Goal: Check status: Check status

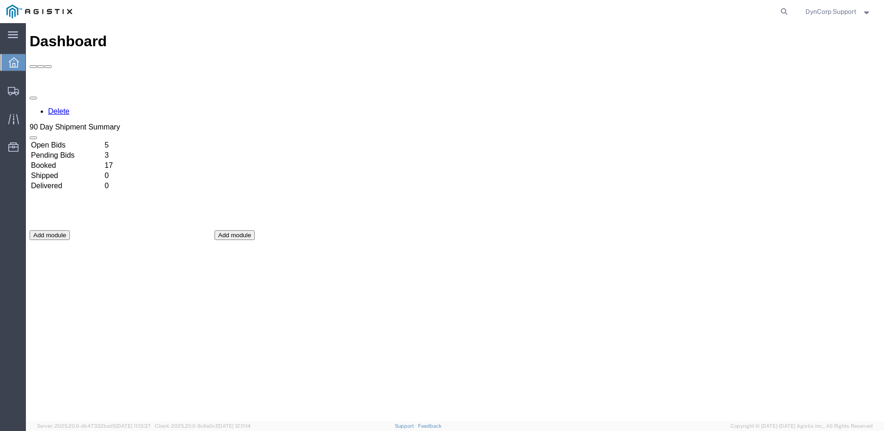
click at [294, 140] on div at bounding box center [254, 140] width 79 height 0
click at [808, 14] on span "DynCorp Support" at bounding box center [831, 11] width 51 height 10
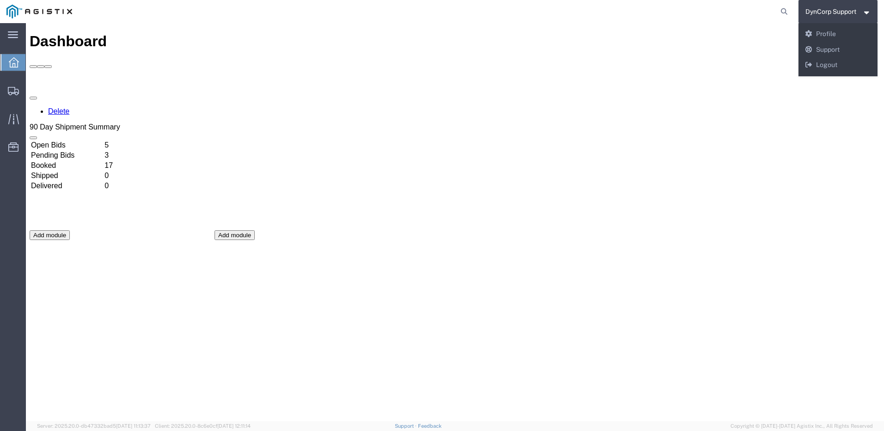
click at [777, 15] on form at bounding box center [784, 11] width 15 height 23
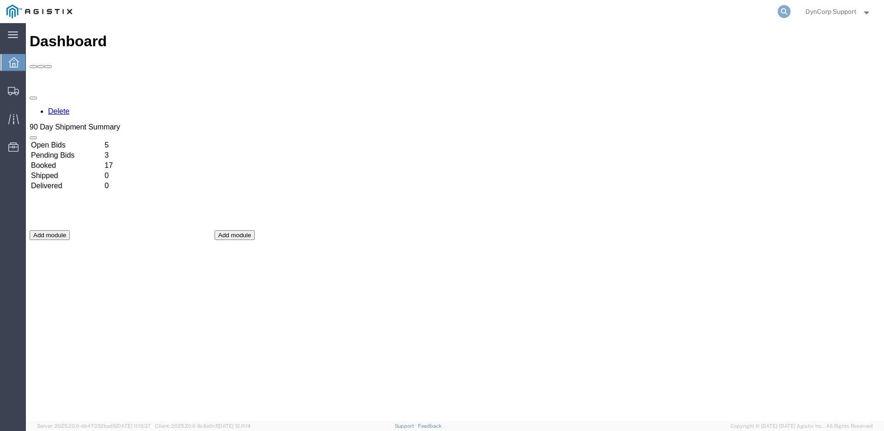
click at [781, 15] on icon at bounding box center [784, 11] width 13 height 13
type input "56968271"
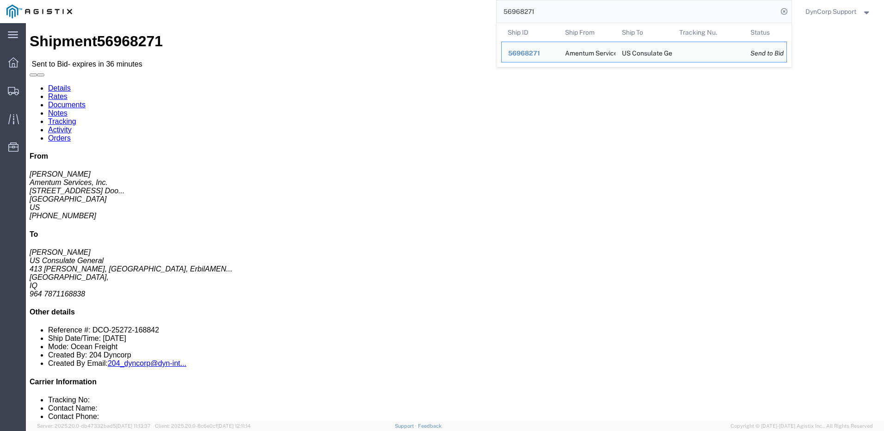
click link "Documents"
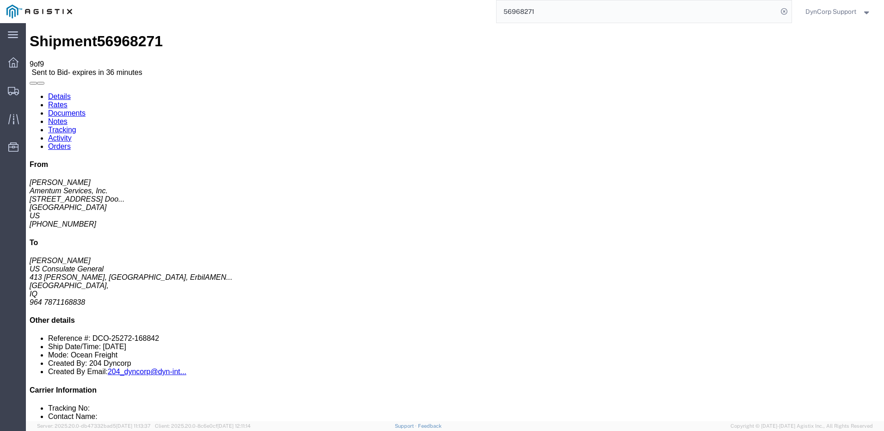
click at [55, 92] on link "Details" at bounding box center [59, 96] width 23 height 8
click p "Customer Ref: DCO-25272-168842 Booking Number: DCO-25272-168842 Department: OMS…"
click address "US Consulate General (Annah Gichimu) BAGHDAD DIPLOMATIC SUPPORT CENTER 413 Isht…"
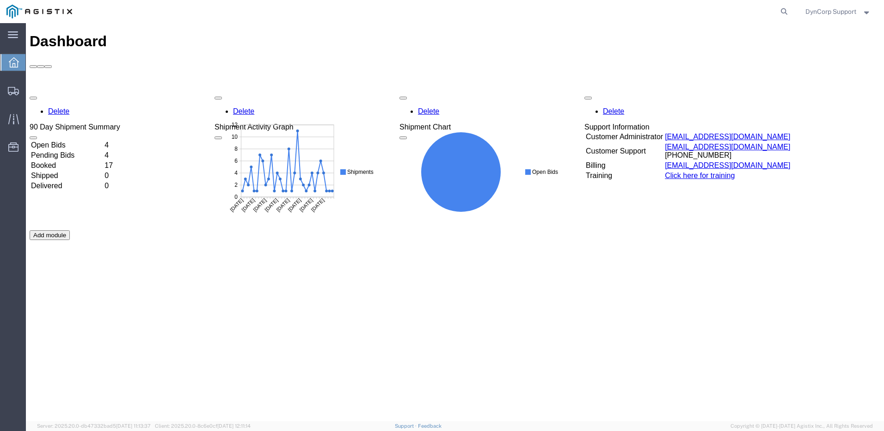
click at [72, 141] on td "Open Bids" at bounding box center [67, 145] width 73 height 9
